Goal: Task Accomplishment & Management: Use online tool/utility

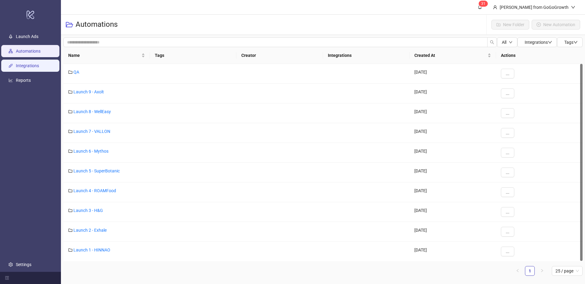
click at [20, 68] on link "Integrations" at bounding box center [27, 65] width 23 height 5
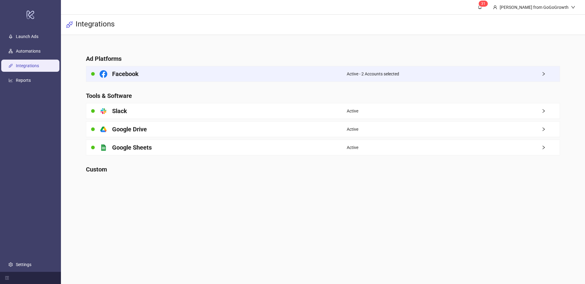
click at [169, 70] on div "Facebook" at bounding box center [216, 73] width 260 height 15
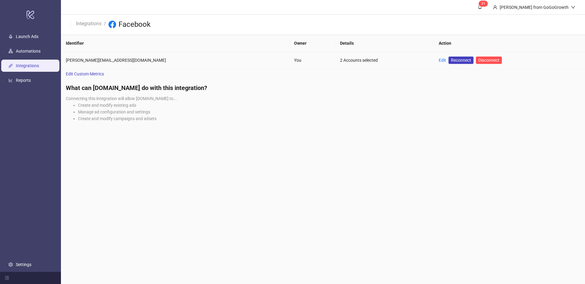
click at [434, 61] on td "Edit Reconnect Disconnect" at bounding box center [509, 60] width 151 height 17
click at [439, 59] on link "Edit" at bounding box center [442, 60] width 7 height 5
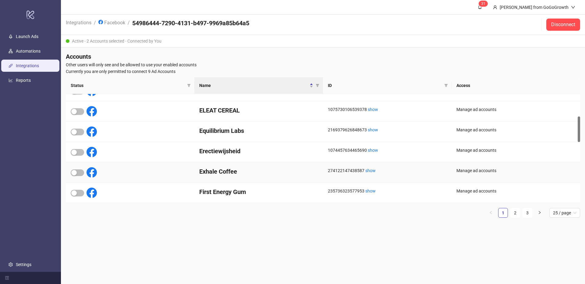
scroll to position [96, 0]
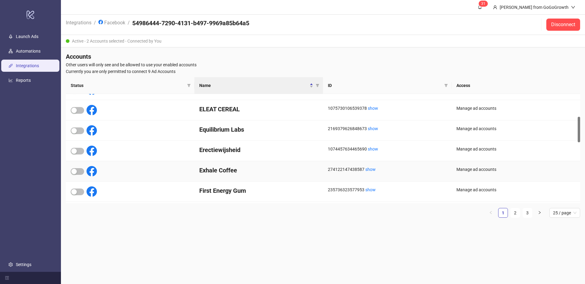
click at [74, 175] on div at bounding box center [84, 171] width 26 height 10
click at [75, 174] on span "button" at bounding box center [77, 171] width 13 height 7
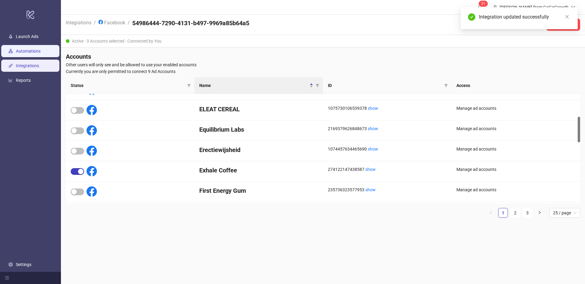
click at [16, 53] on link "Automations" at bounding box center [28, 51] width 25 height 5
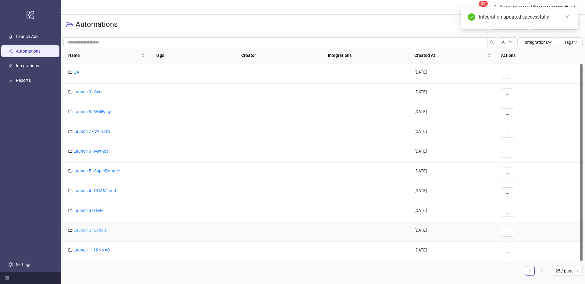
click at [100, 232] on link "Launch 2 - Exhale" at bounding box center [89, 230] width 33 height 5
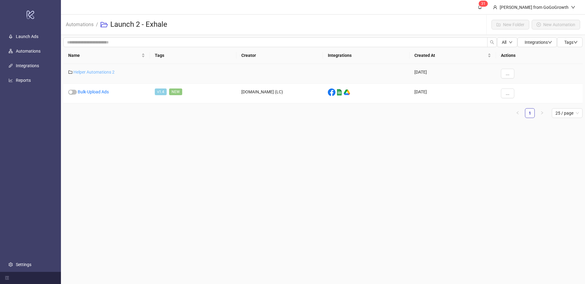
click at [91, 72] on link "Helper Automations 2" at bounding box center [93, 72] width 41 height 5
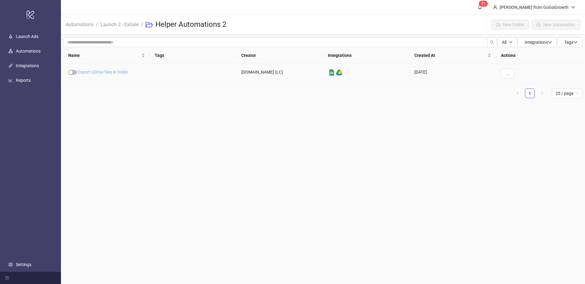
click at [91, 72] on link "Export GDrive files in folder" at bounding box center [103, 72] width 51 height 5
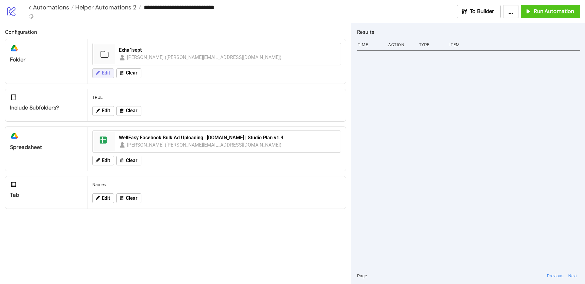
click at [106, 72] on span "Edit" at bounding box center [106, 72] width 8 height 5
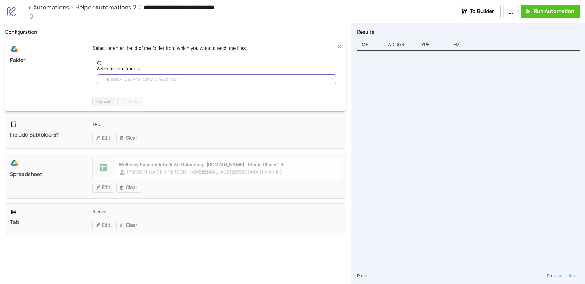
click at [129, 80] on span "1u9uIis-rC-HO8ZAdG_cxKM0Ch-Alk1AW" at bounding box center [216, 79] width 231 height 9
click at [129, 81] on span "Exha1sept" at bounding box center [216, 79] width 231 height 9
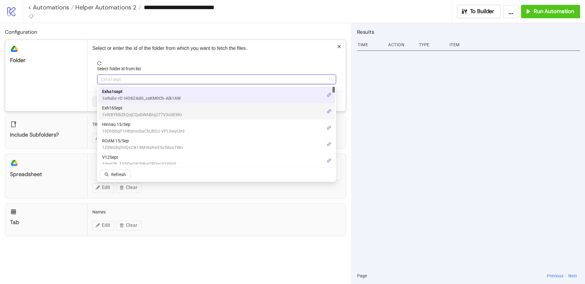
click at [124, 110] on span "Exh16Sept" at bounding box center [142, 108] width 80 height 7
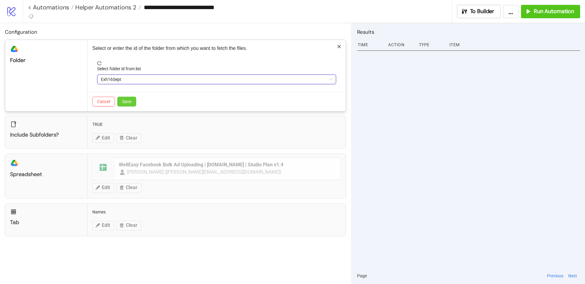
click at [125, 102] on span "Save" at bounding box center [126, 101] width 9 height 5
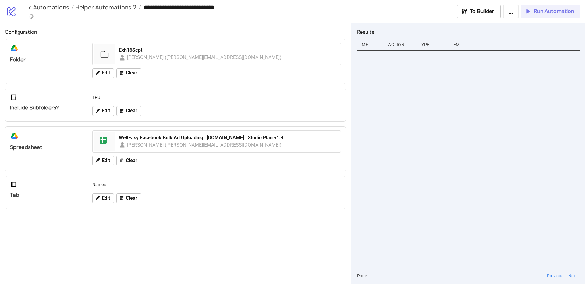
click at [543, 15] on span "Run Automation" at bounding box center [554, 11] width 40 height 7
click at [122, 7] on span "Helper Automations 2" at bounding box center [105, 7] width 63 height 8
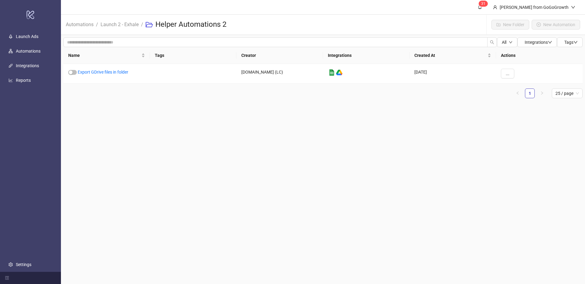
click at [117, 30] on li "Launch 2 - Exhale" at bounding box center [119, 24] width 38 height 19
click at [119, 28] on span "Launch 2 - Exhale" at bounding box center [119, 25] width 38 height 8
click at [119, 27] on link "Launch 2 - Exhale" at bounding box center [119, 24] width 41 height 7
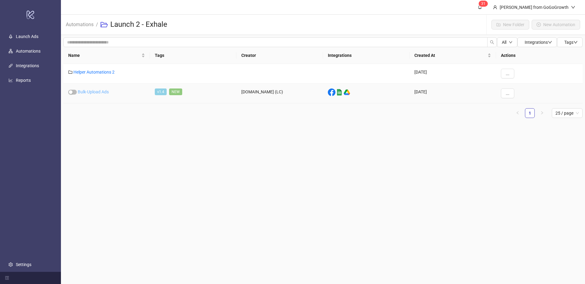
click at [88, 93] on link "Bulk-Upload Ads" at bounding box center [93, 92] width 31 height 5
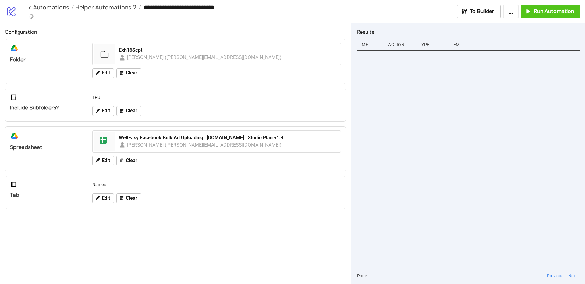
type input "**********"
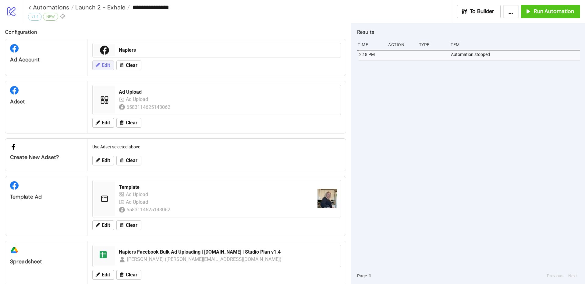
click at [102, 69] on button "Edit" at bounding box center [103, 66] width 22 height 10
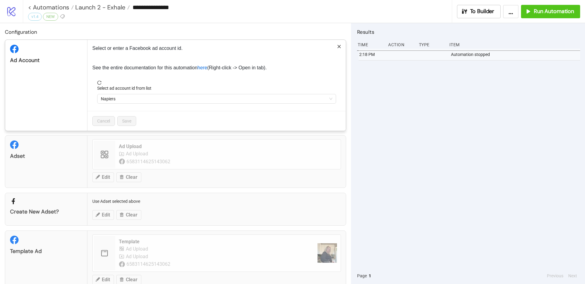
click at [127, 97] on span "Napiers" at bounding box center [216, 98] width 231 height 9
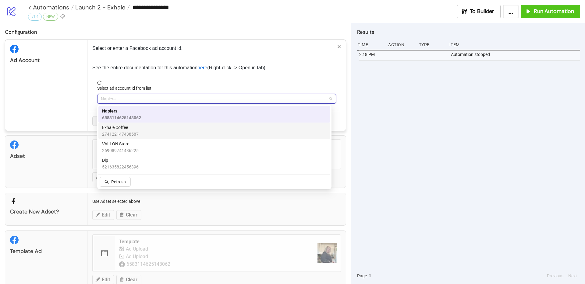
click at [135, 132] on span "274122147438587" at bounding box center [120, 134] width 37 height 7
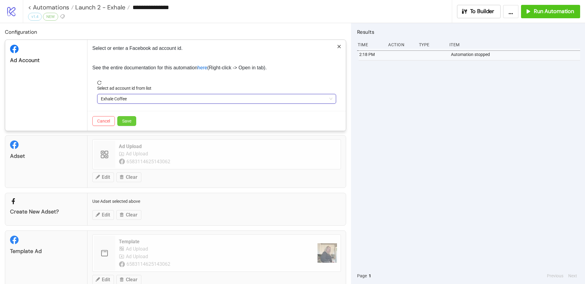
click at [126, 124] on button "Save" at bounding box center [126, 121] width 19 height 10
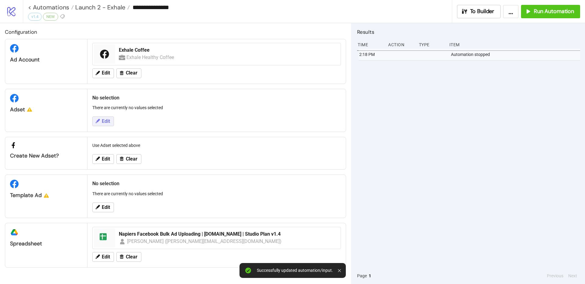
click at [105, 119] on span "Edit" at bounding box center [106, 121] width 8 height 5
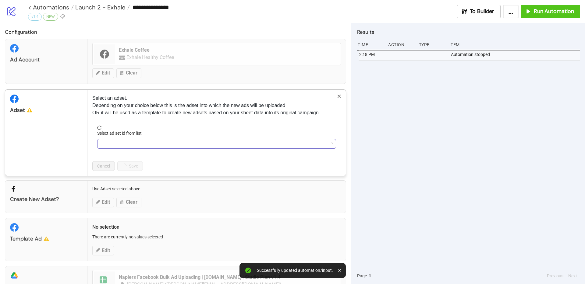
click at [130, 142] on input "Select ad set id from list" at bounding box center [214, 143] width 226 height 9
type input "******"
click at [120, 188] on span "Refetch" at bounding box center [118, 189] width 15 height 5
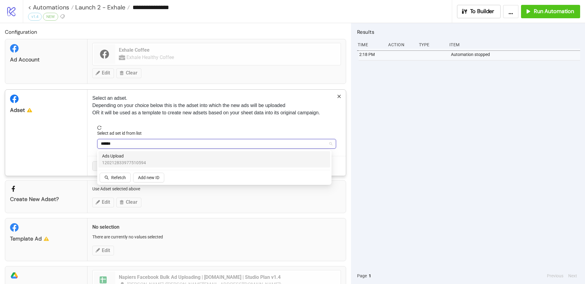
click at [128, 161] on span "120212833977510594" at bounding box center [124, 163] width 44 height 7
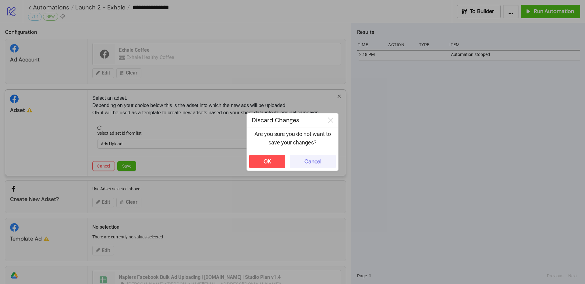
click at [303, 165] on button "Cancel" at bounding box center [313, 161] width 46 height 13
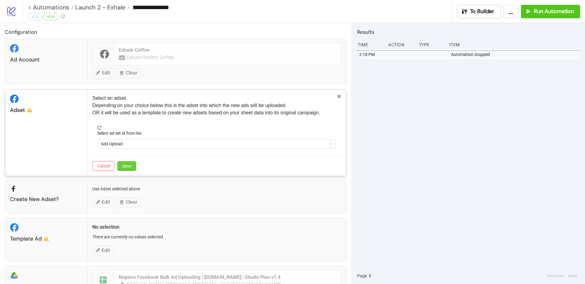
click at [129, 168] on span "Save" at bounding box center [126, 166] width 9 height 5
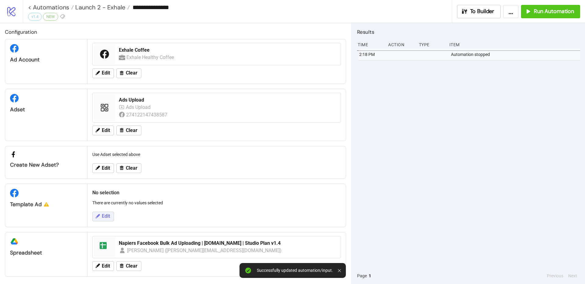
click at [107, 214] on span "Edit" at bounding box center [106, 216] width 8 height 5
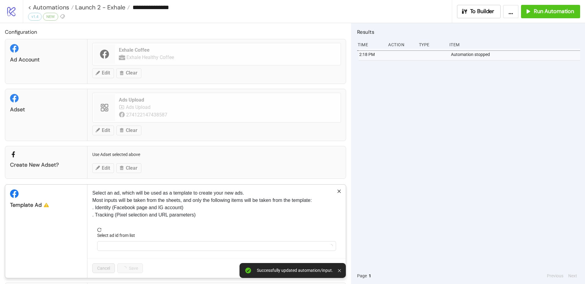
scroll to position [53, 0]
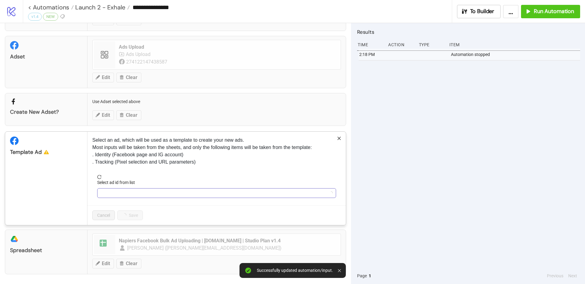
click at [132, 195] on input "Select ad id from list" at bounding box center [214, 193] width 226 height 9
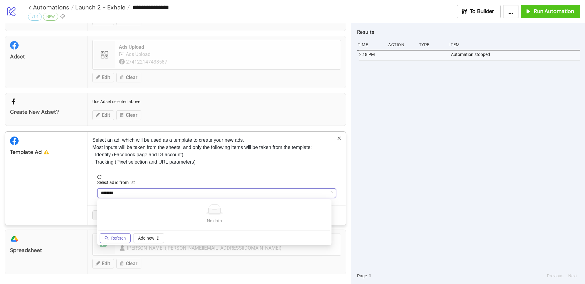
type input "********"
click at [106, 238] on icon "search" at bounding box center [106, 238] width 4 height 4
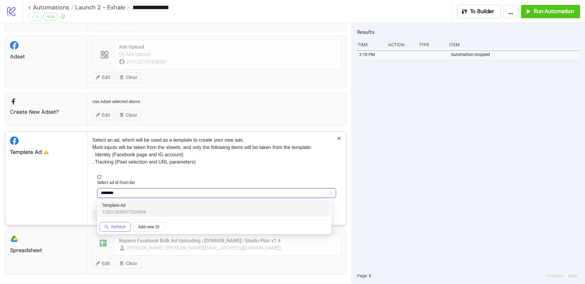
click at [130, 209] on div "Template Ad 120212833977520594" at bounding box center [124, 208] width 44 height 13
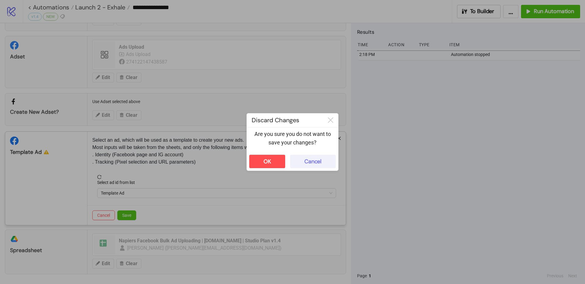
click at [308, 155] on div "OK Cancel" at bounding box center [292, 162] width 91 height 18
click at [308, 157] on button "Cancel" at bounding box center [313, 161] width 46 height 13
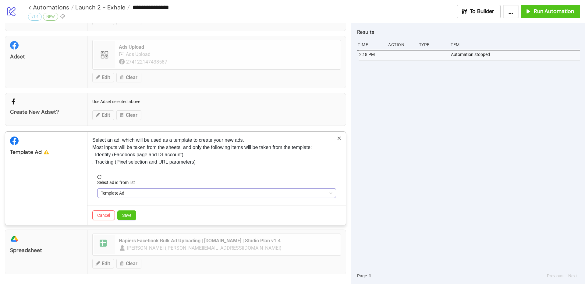
click at [106, 197] on span "Template Ad" at bounding box center [216, 193] width 231 height 9
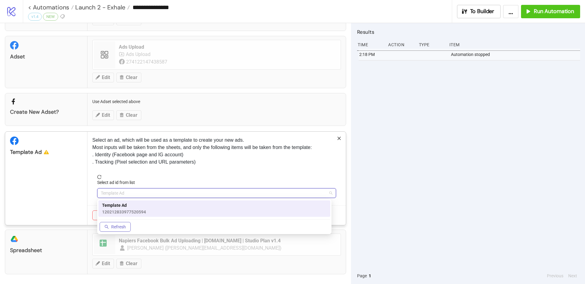
click at [111, 207] on span "Template Ad" at bounding box center [124, 205] width 44 height 7
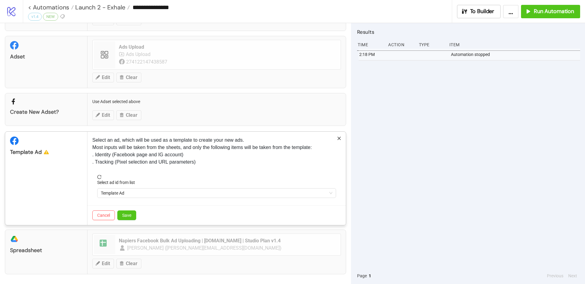
click at [117, 215] on div "Cancel Save" at bounding box center [216, 216] width 258 height 20
click at [121, 216] on button "Save" at bounding box center [126, 216] width 19 height 10
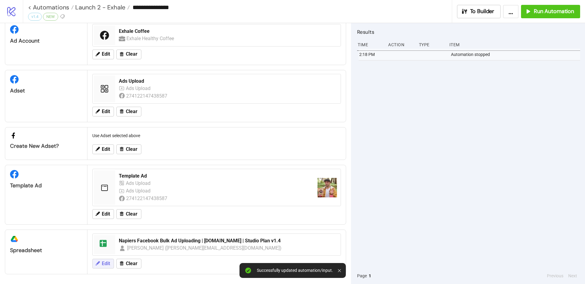
click at [100, 266] on icon at bounding box center [97, 263] width 5 height 5
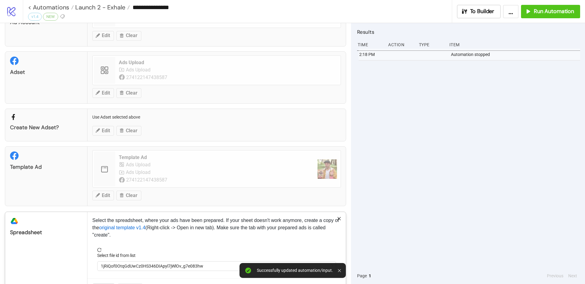
scroll to position [61, 0]
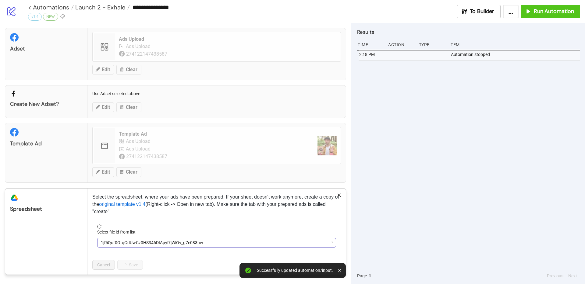
click at [130, 241] on span "1jRiQof0OtqGdUwCz0HS346DIApyl7jWlOv_g7e083hw" at bounding box center [216, 242] width 231 height 9
click at [130, 239] on span "Napiers Facebook Bulk Ad Uploading | [DOMAIN_NAME] | Studio Plan v1.4" at bounding box center [216, 242] width 231 height 9
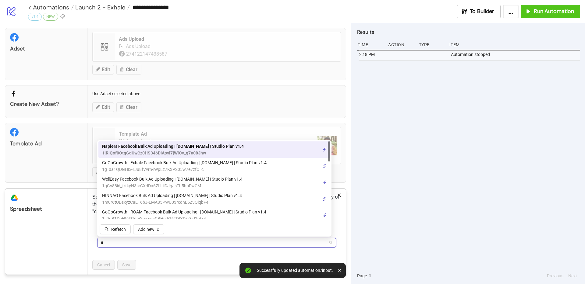
type input "**"
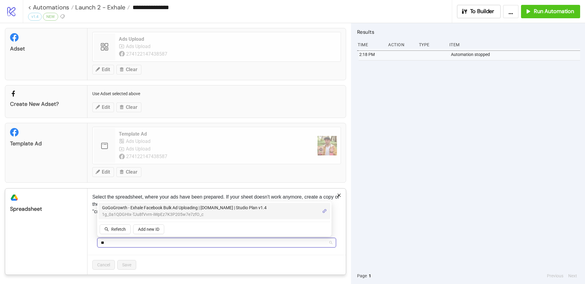
click at [144, 204] on div "GoGoGrowth - Exhale Facebook Bulk Ad Uploading | [DOMAIN_NAME] | Studio Plan v1…" at bounding box center [214, 211] width 232 height 16
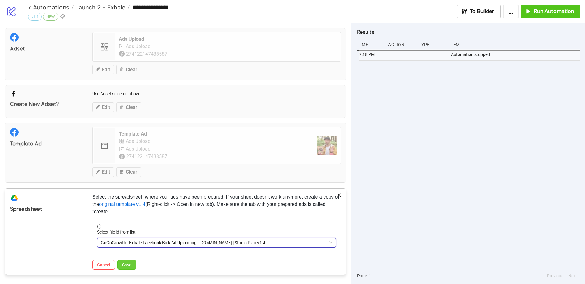
click at [128, 267] on span "Save" at bounding box center [126, 265] width 9 height 5
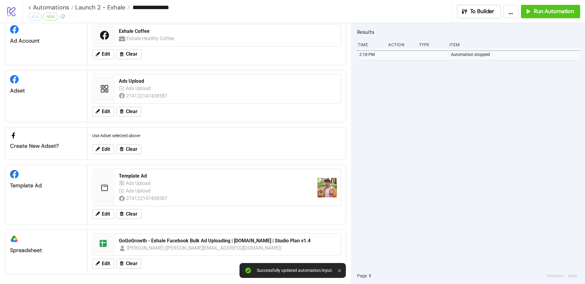
scroll to position [0, 0]
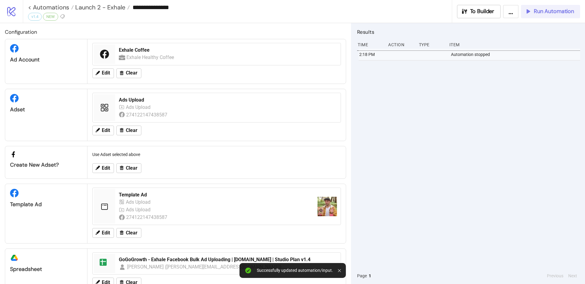
click at [534, 16] on button "Run Automation" at bounding box center [550, 11] width 59 height 13
